Goal: Information Seeking & Learning: Learn about a topic

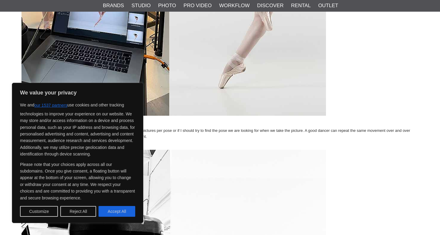
scroll to position [918, 0]
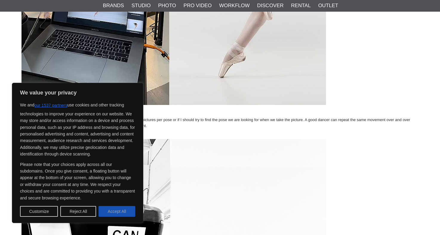
click at [114, 215] on button "Accept All" at bounding box center [117, 211] width 37 height 11
checkbox input "true"
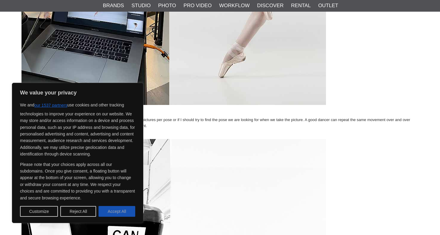
checkbox input "true"
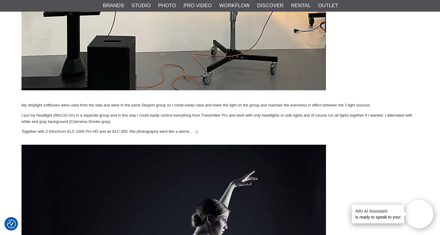
scroll to position [2194, 0]
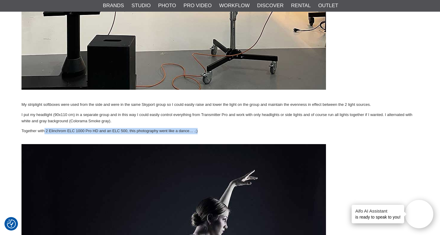
drag, startPoint x: 46, startPoint y: 141, endPoint x: 95, endPoint y: 144, distance: 48.7
click at [95, 134] on p "Together with 2 Elinchrom ELC 1000 Pro HD and an ELC 500, this photography went…" at bounding box center [219, 131] width 397 height 6
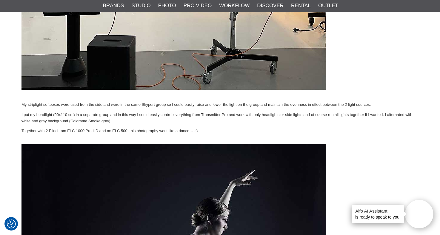
click at [120, 134] on p "Together with 2 Elinchrom ELC 1000 Pro HD and an ELC 500, this photography went…" at bounding box center [219, 131] width 397 height 6
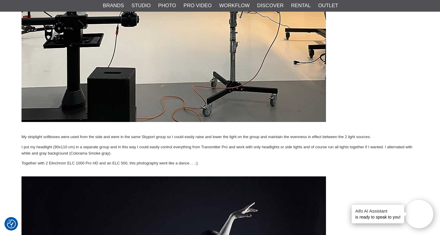
scroll to position [2161, 0]
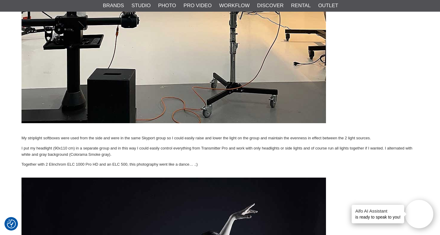
click at [152, 141] on p "My striplight softboxes were used from the side and were in the same Skyport gr…" at bounding box center [219, 138] width 397 height 6
copy p "Skyport"
